Goal: Task Accomplishment & Management: Use online tool/utility

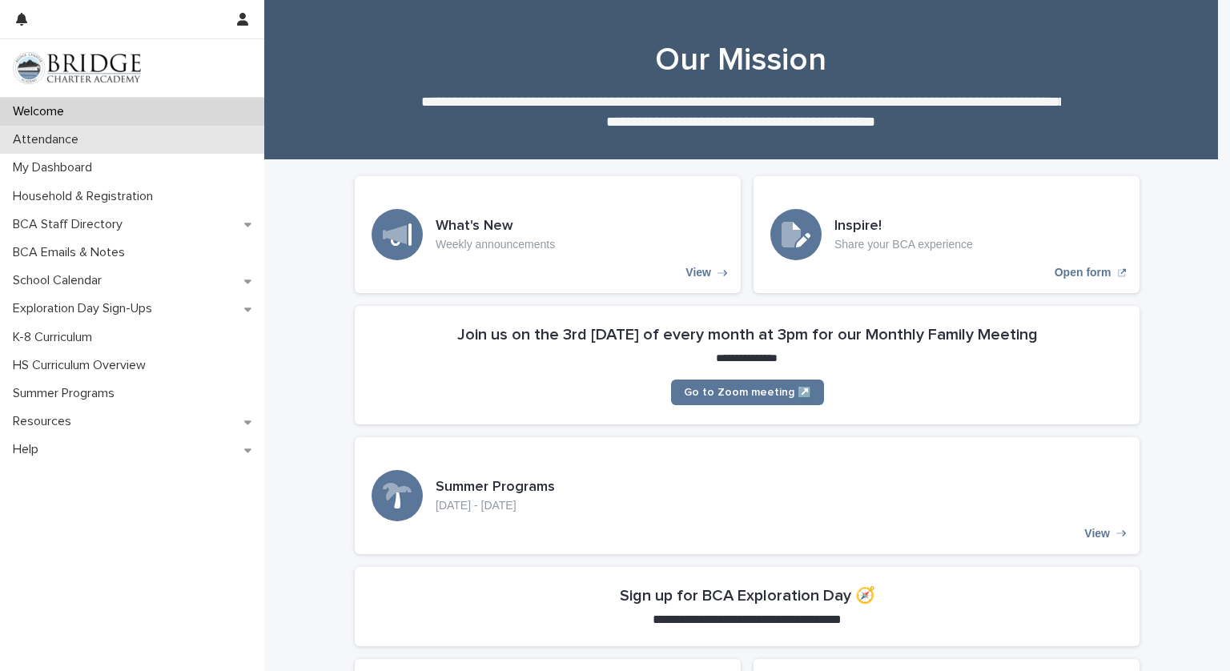
click at [85, 133] on p "Attendance" at bounding box center [48, 139] width 85 height 15
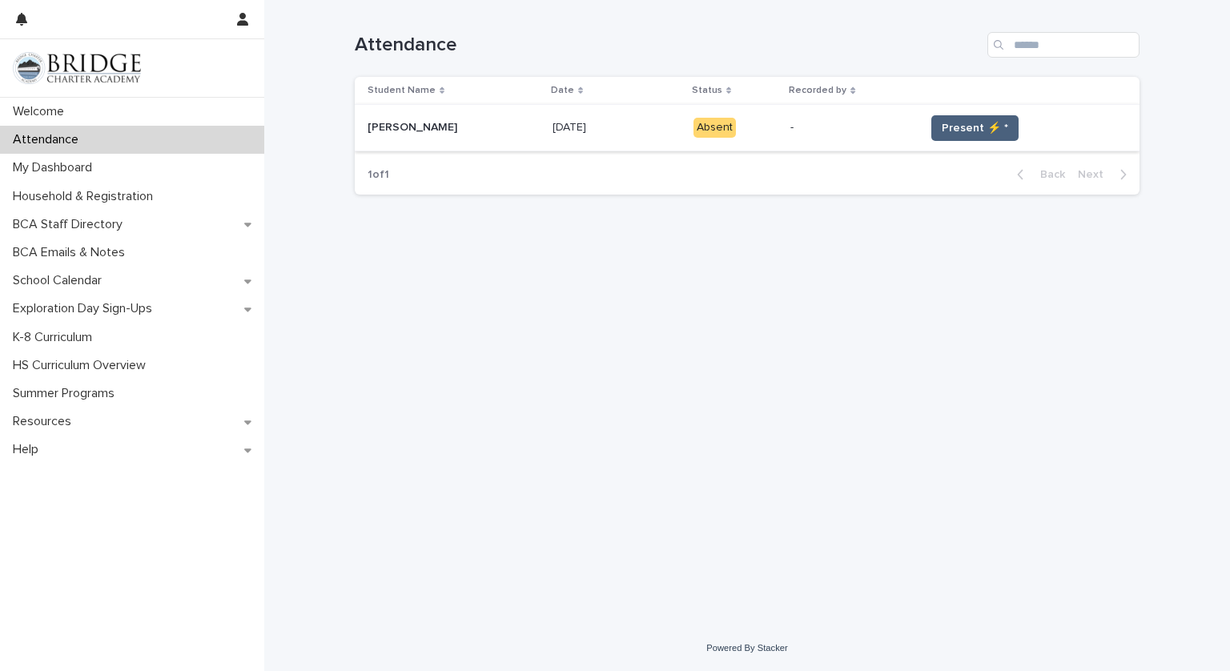
click at [957, 131] on span "Present ⚡ *" at bounding box center [975, 128] width 66 height 16
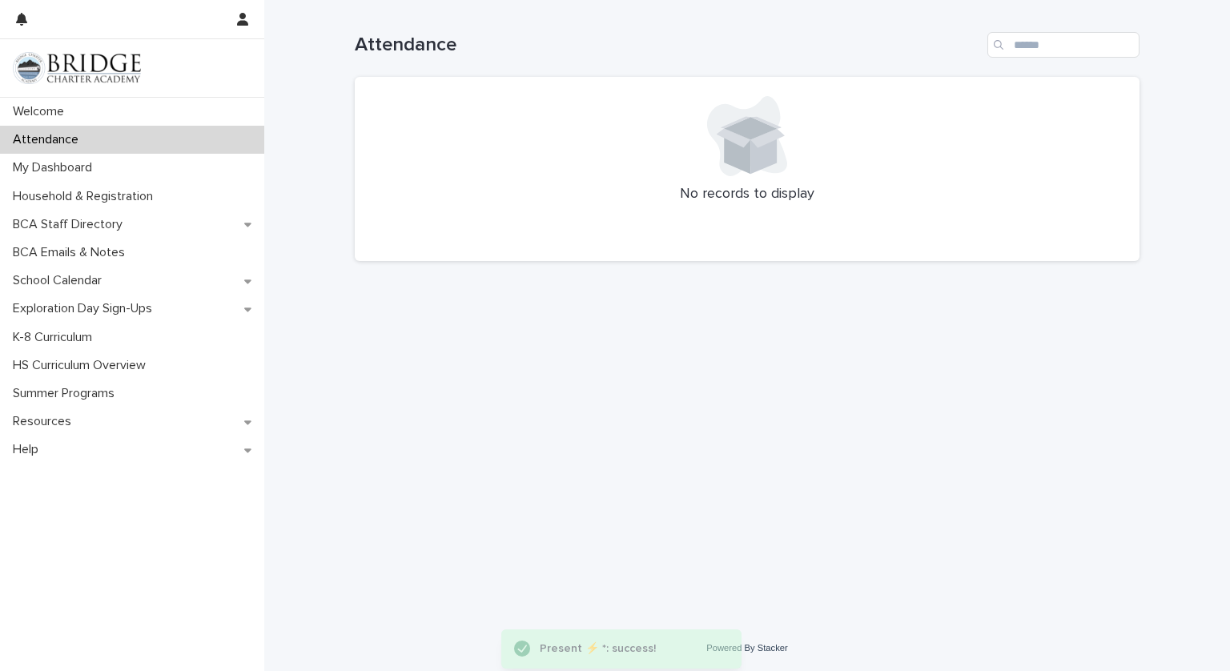
click at [964, 126] on div at bounding box center [747, 136] width 746 height 80
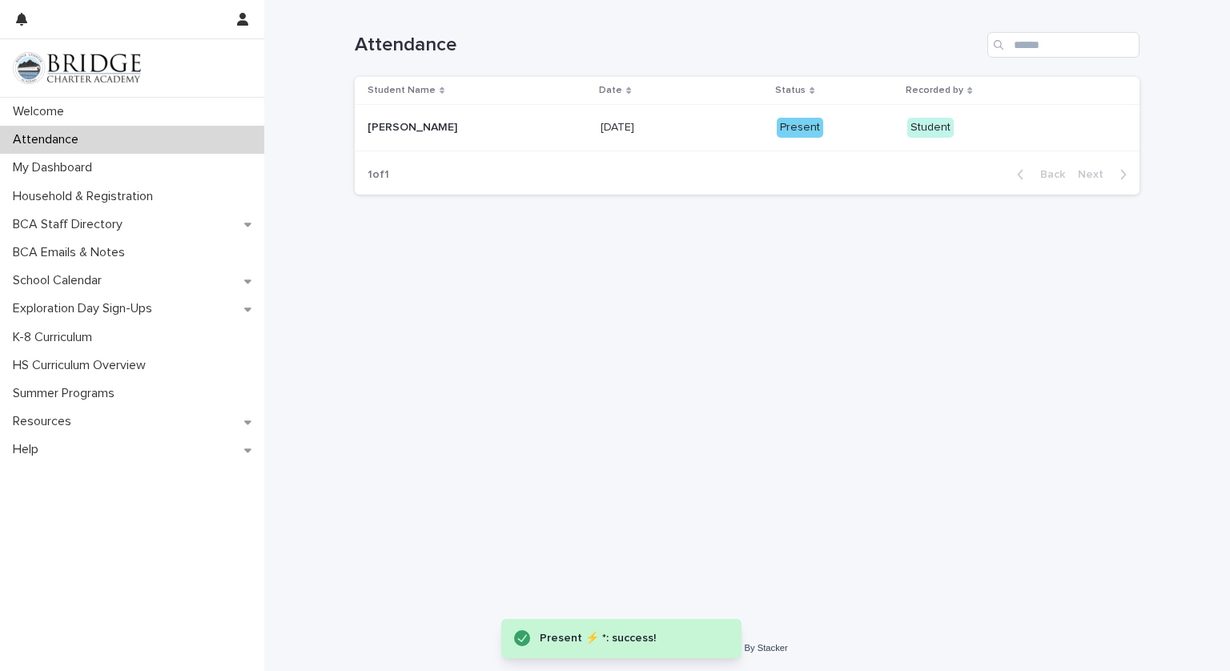
click at [940, 124] on div "Student" at bounding box center [930, 128] width 46 height 20
